Goal: Information Seeking & Learning: Learn about a topic

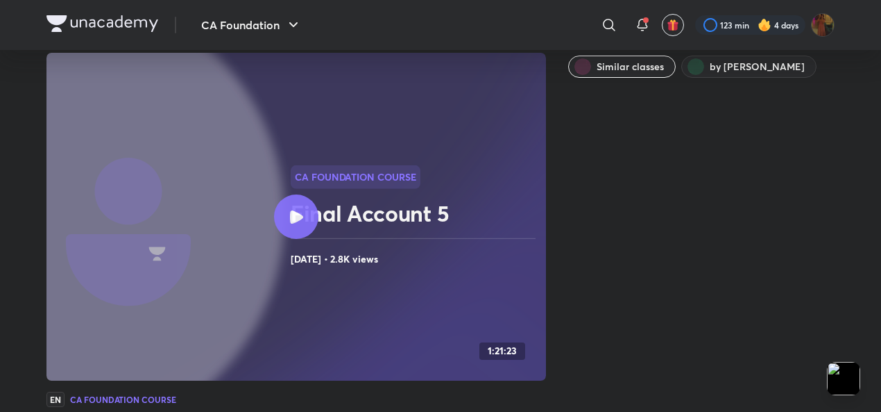
scroll to position [46, 0]
click at [310, 195] on div "CA Foundation Course Final Account 5 [DATE] • 2.8K views" at bounding box center [416, 217] width 250 height 103
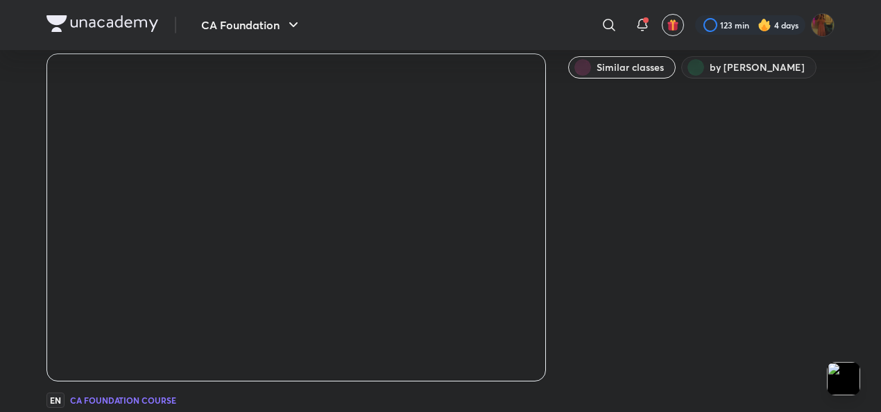
scroll to position [100, 0]
